Goal: Task Accomplishment & Management: Manage account settings

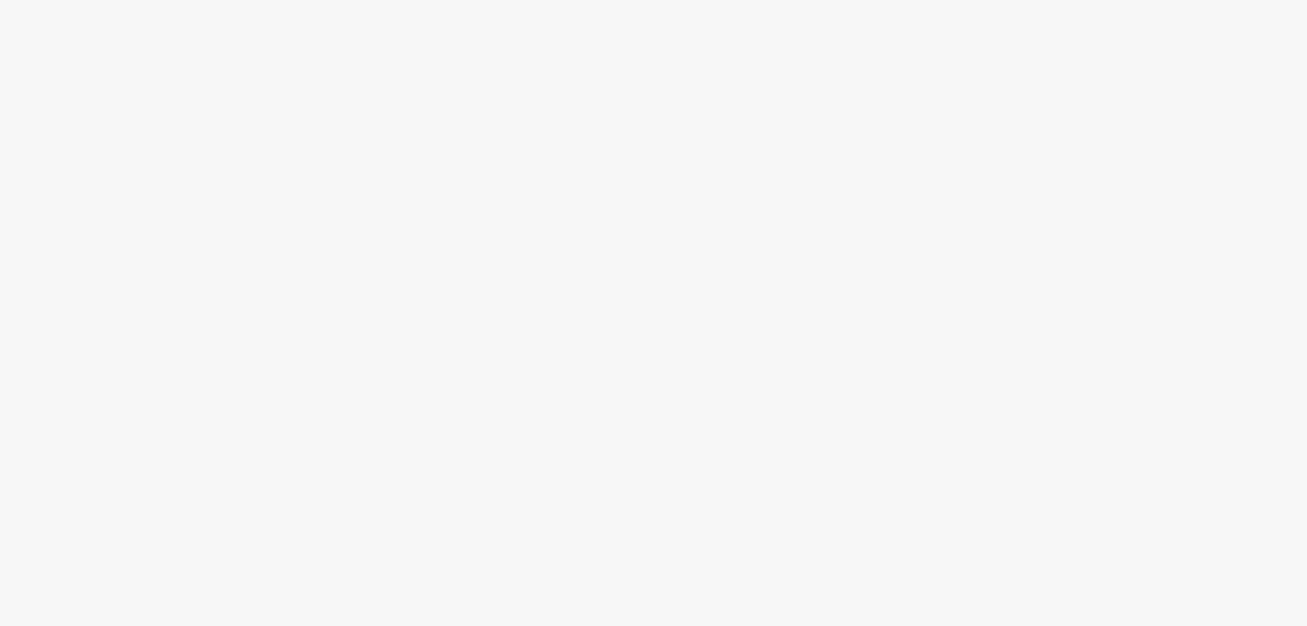
click at [365, 114] on div at bounding box center [653, 337] width 1307 height 577
